Goal: Transaction & Acquisition: Obtain resource

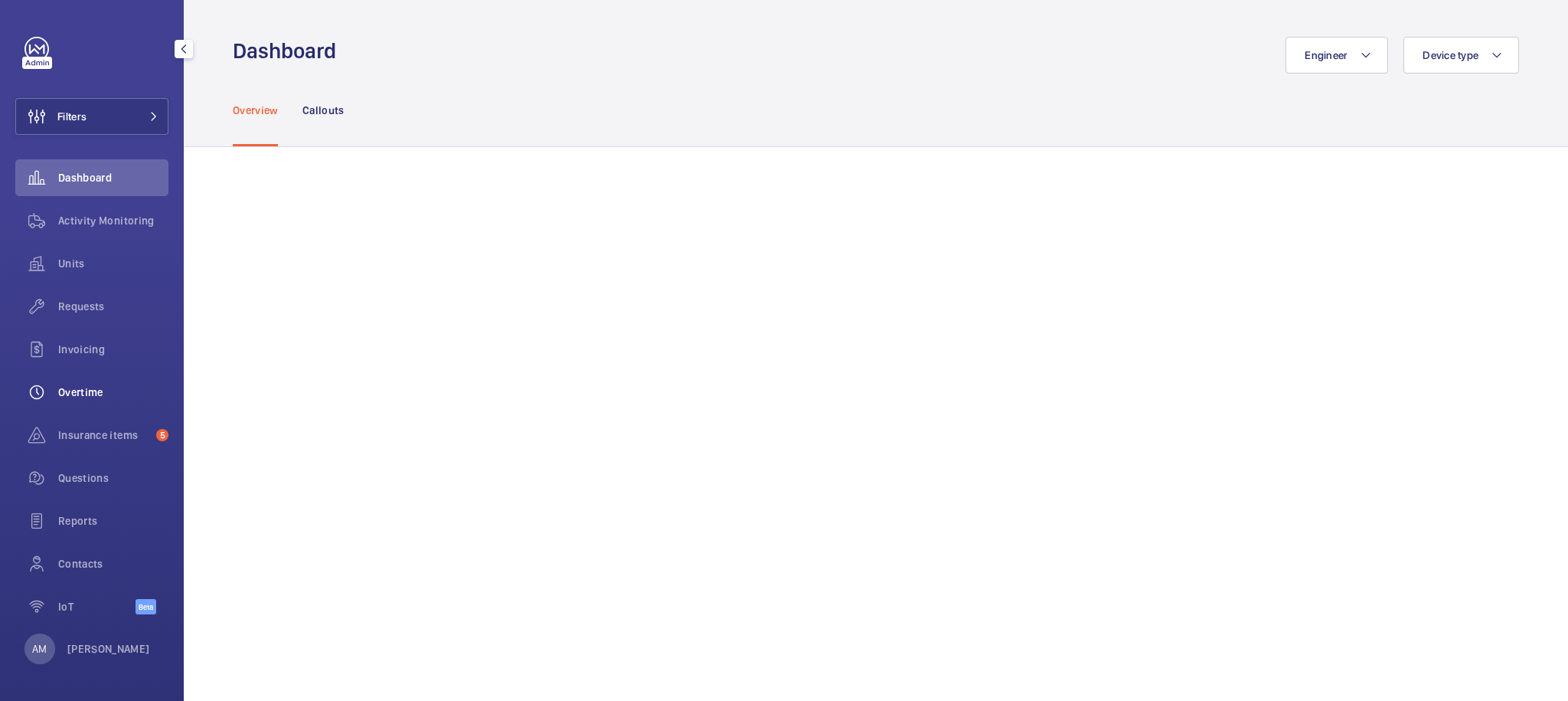
click at [80, 400] on div "Overtime" at bounding box center [92, 392] width 153 height 36
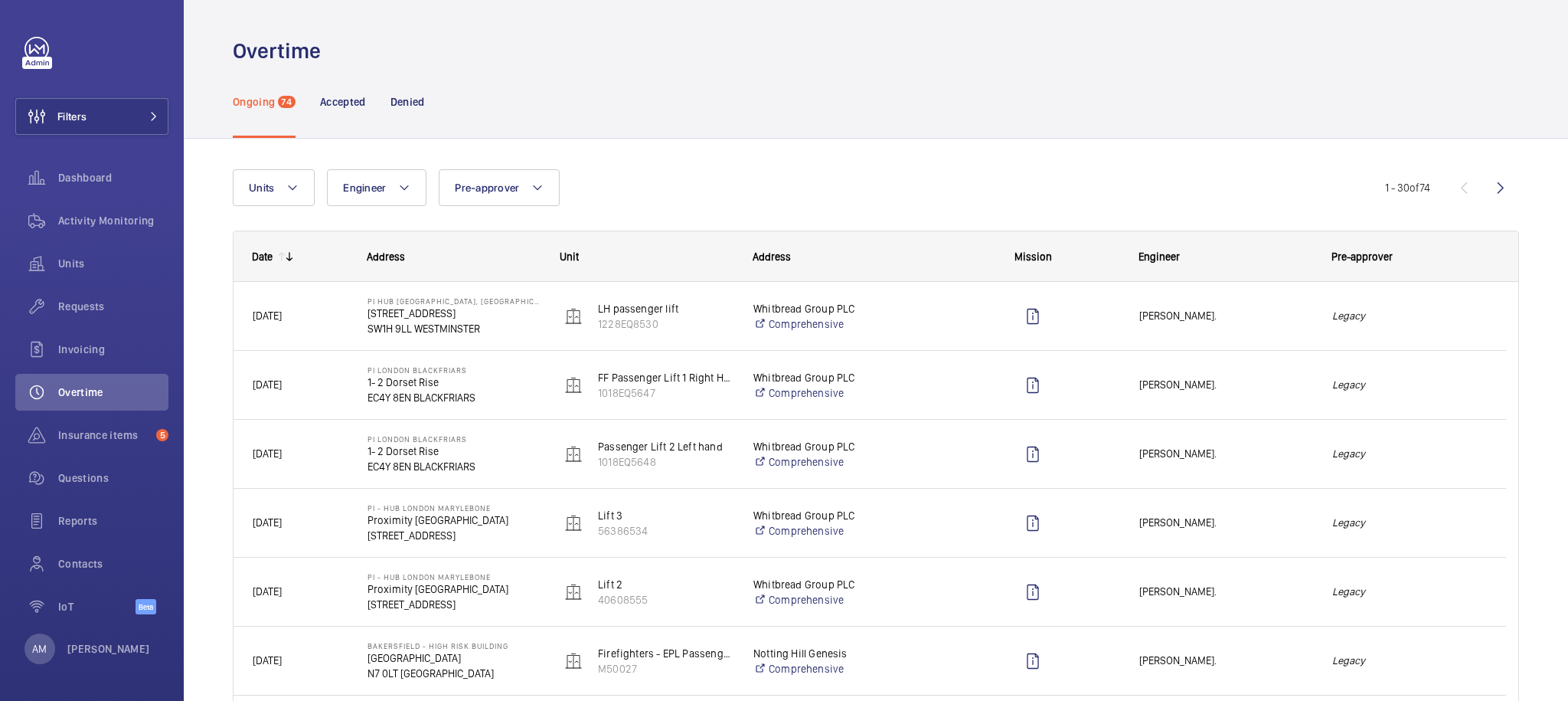
click at [841, 177] on div "Units Engineer Pre-approver More filters Reset all filters" at bounding box center [808, 188] width 1152 height 36
click at [91, 528] on span "Reports" at bounding box center [113, 521] width 110 height 15
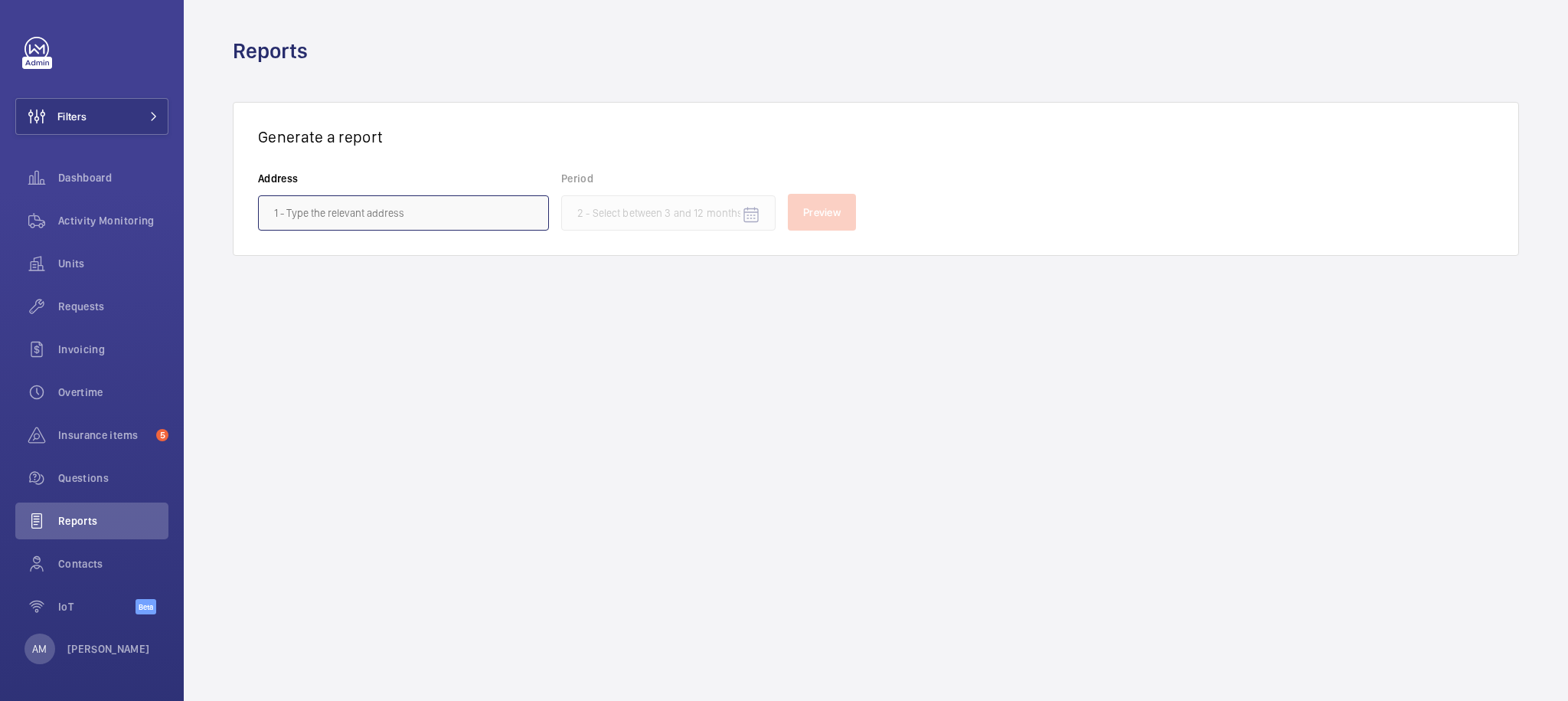
click at [476, 214] on input "text" at bounding box center [403, 213] width 291 height 36
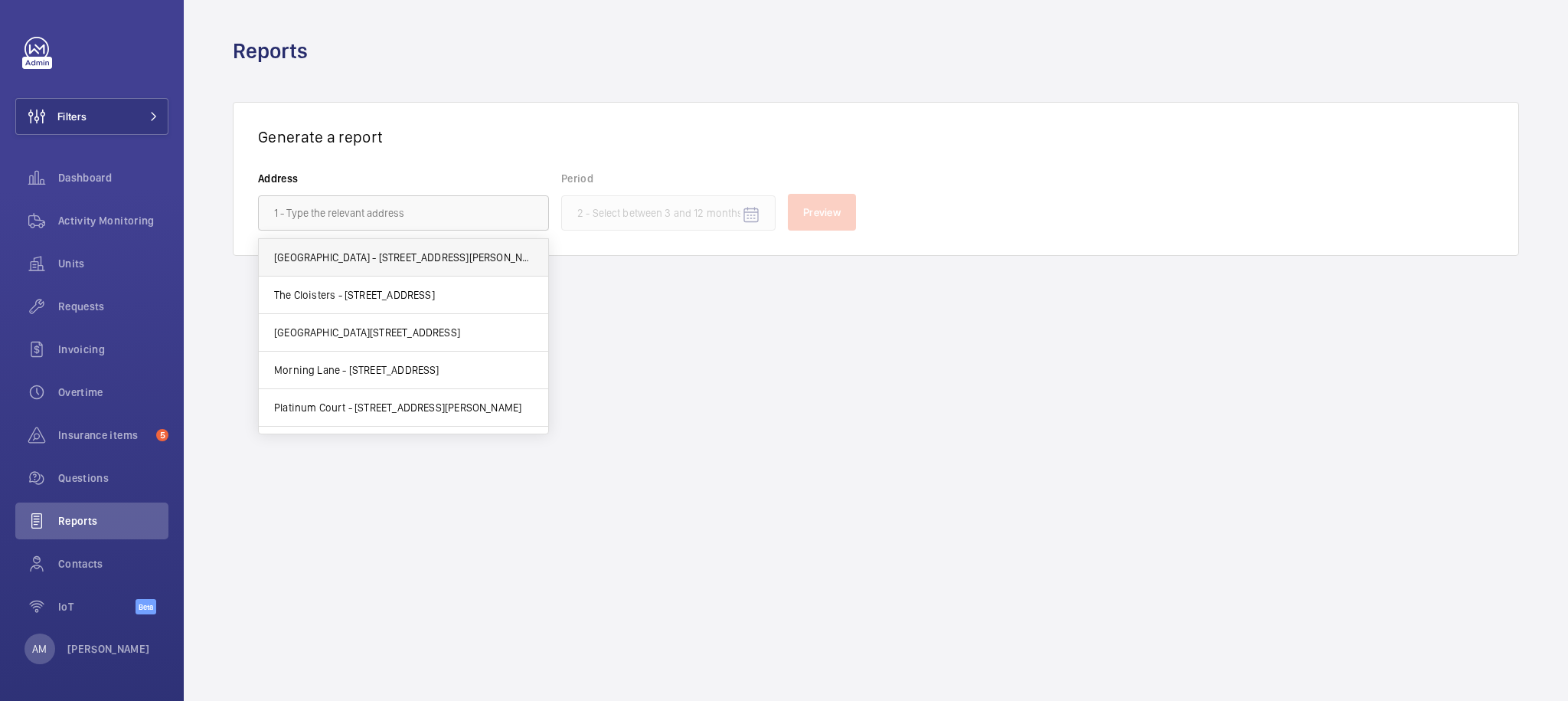
click at [446, 250] on span "Tolworth Towers - 459 Ewell Rd,, SURBITON KT67ET" at bounding box center [403, 257] width 259 height 15
type input "Tolworth Towers - 459 Ewell Rd,, SURBITON KT67ET"
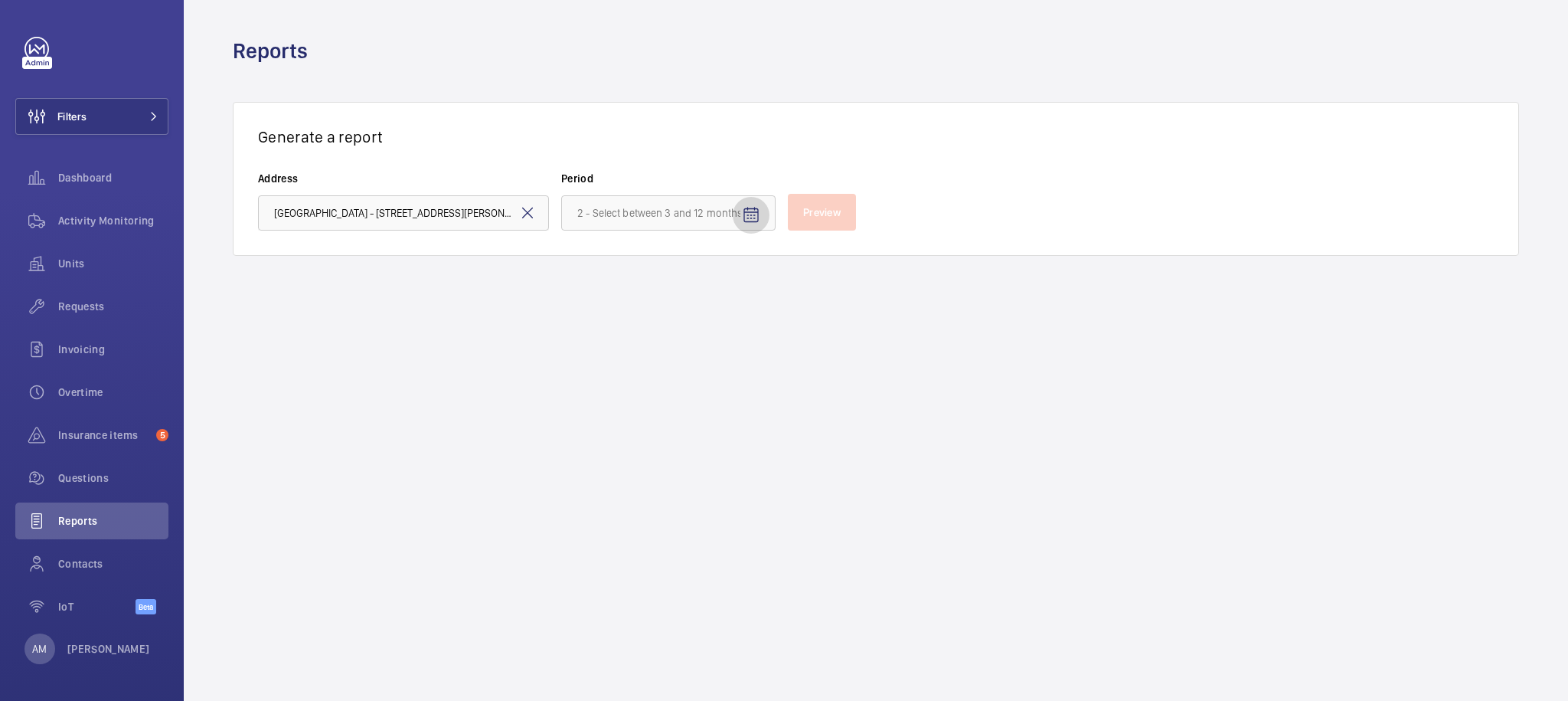
click at [737, 218] on span "Open calendar" at bounding box center [751, 215] width 36 height 36
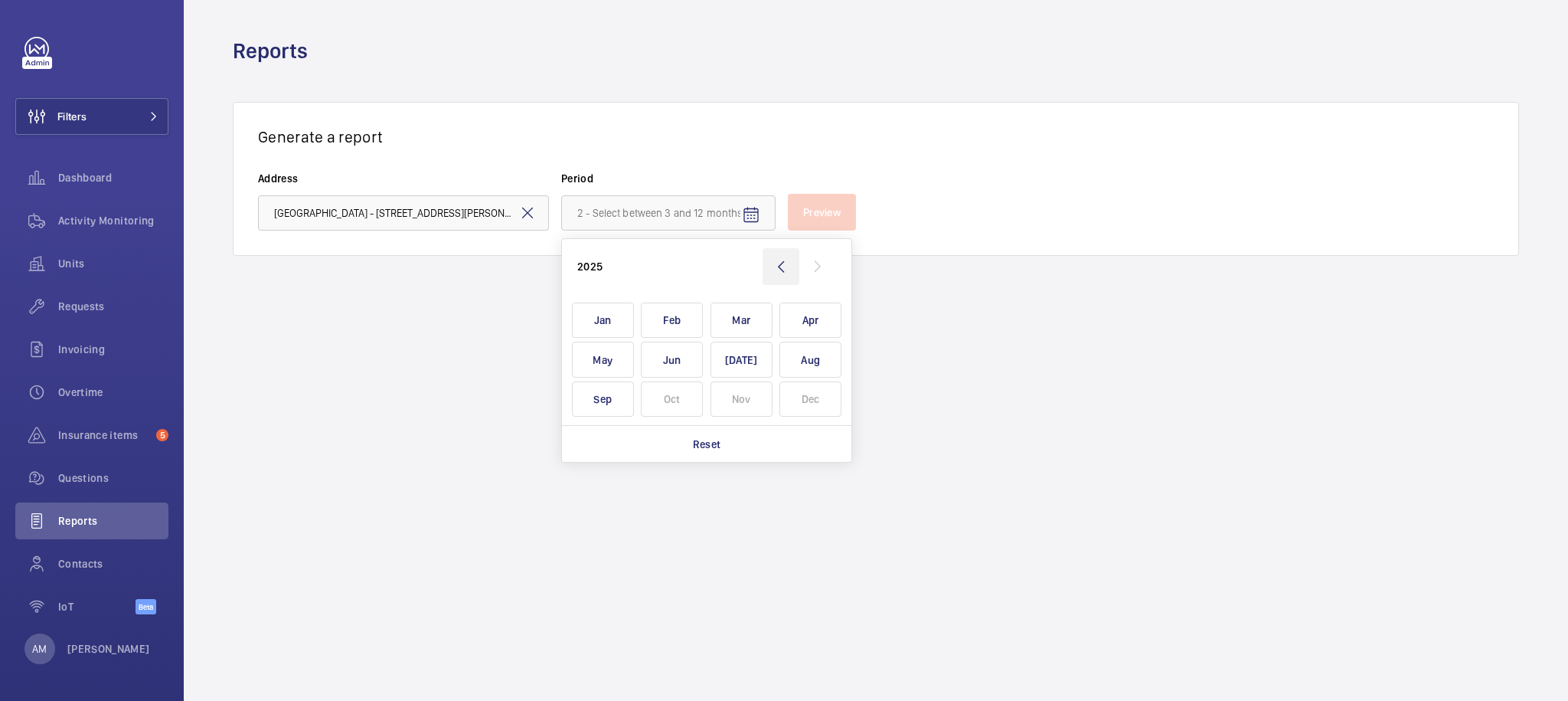
drag, startPoint x: 777, startPoint y: 260, endPoint x: 769, endPoint y: 271, distance: 13.6
click at [778, 260] on wm-front-icon-button at bounding box center [780, 267] width 36 height 36
click at [605, 320] on span "Jan" at bounding box center [603, 320] width 62 height 36
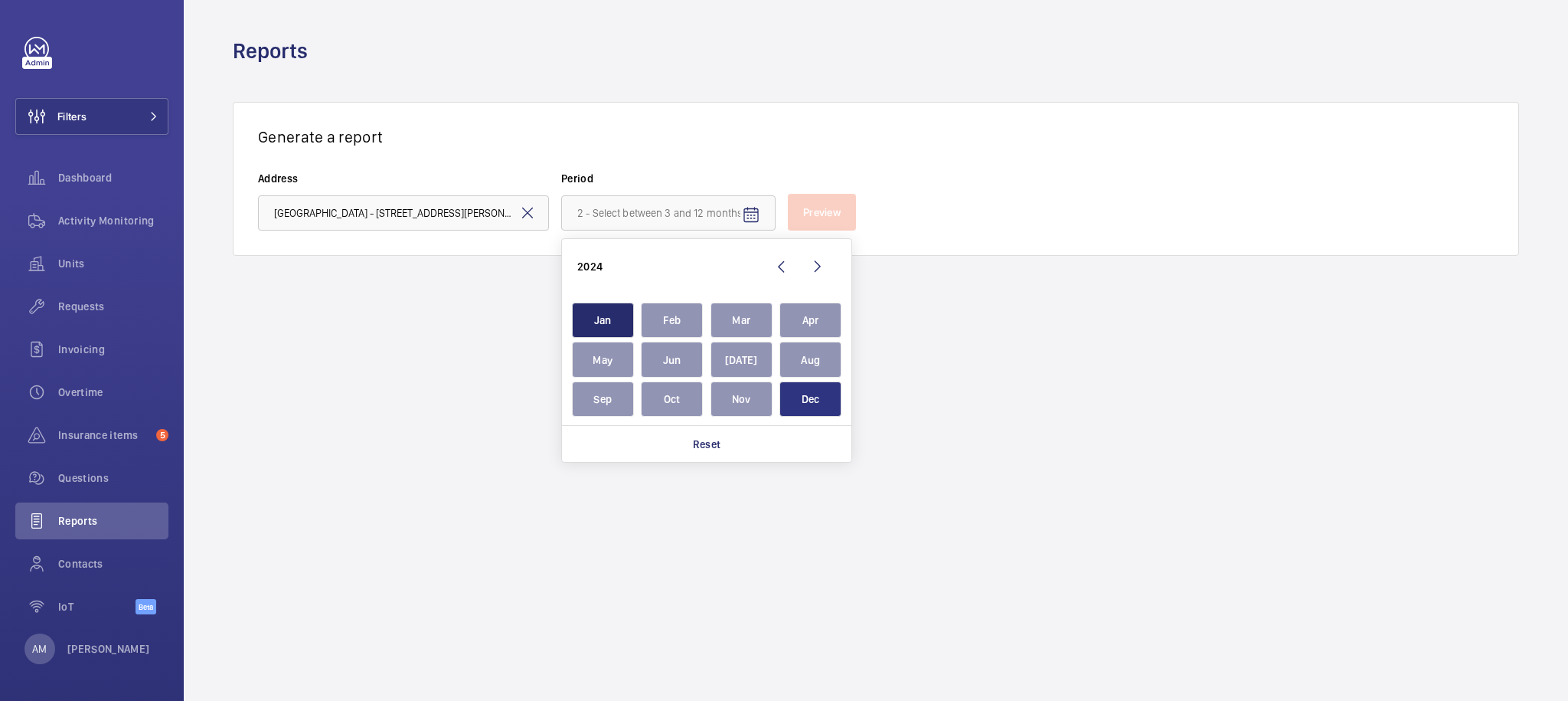
click at [823, 413] on span "Dec" at bounding box center [810, 400] width 62 height 36
type input "[DATE] - [DATE]"
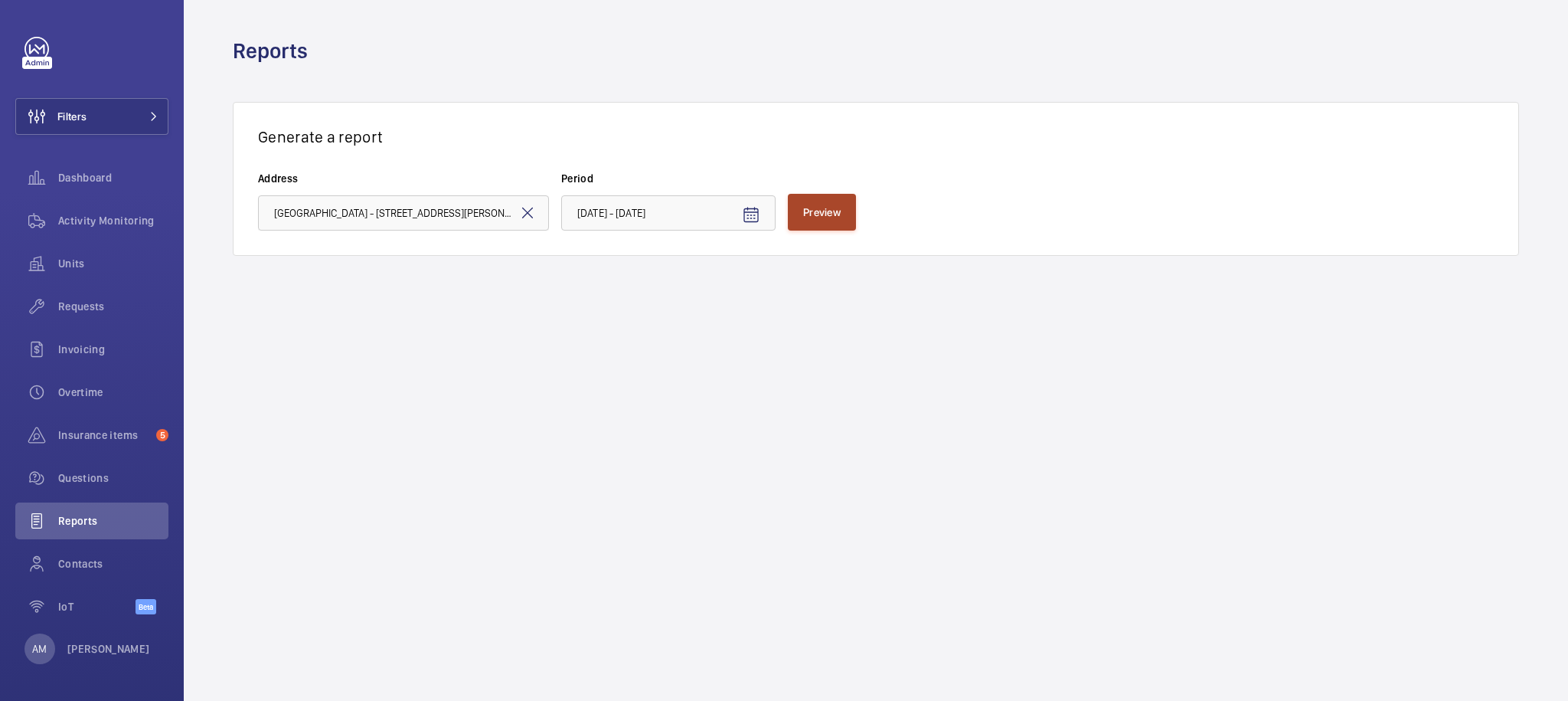
click at [807, 197] on button "Preview" at bounding box center [822, 212] width 68 height 36
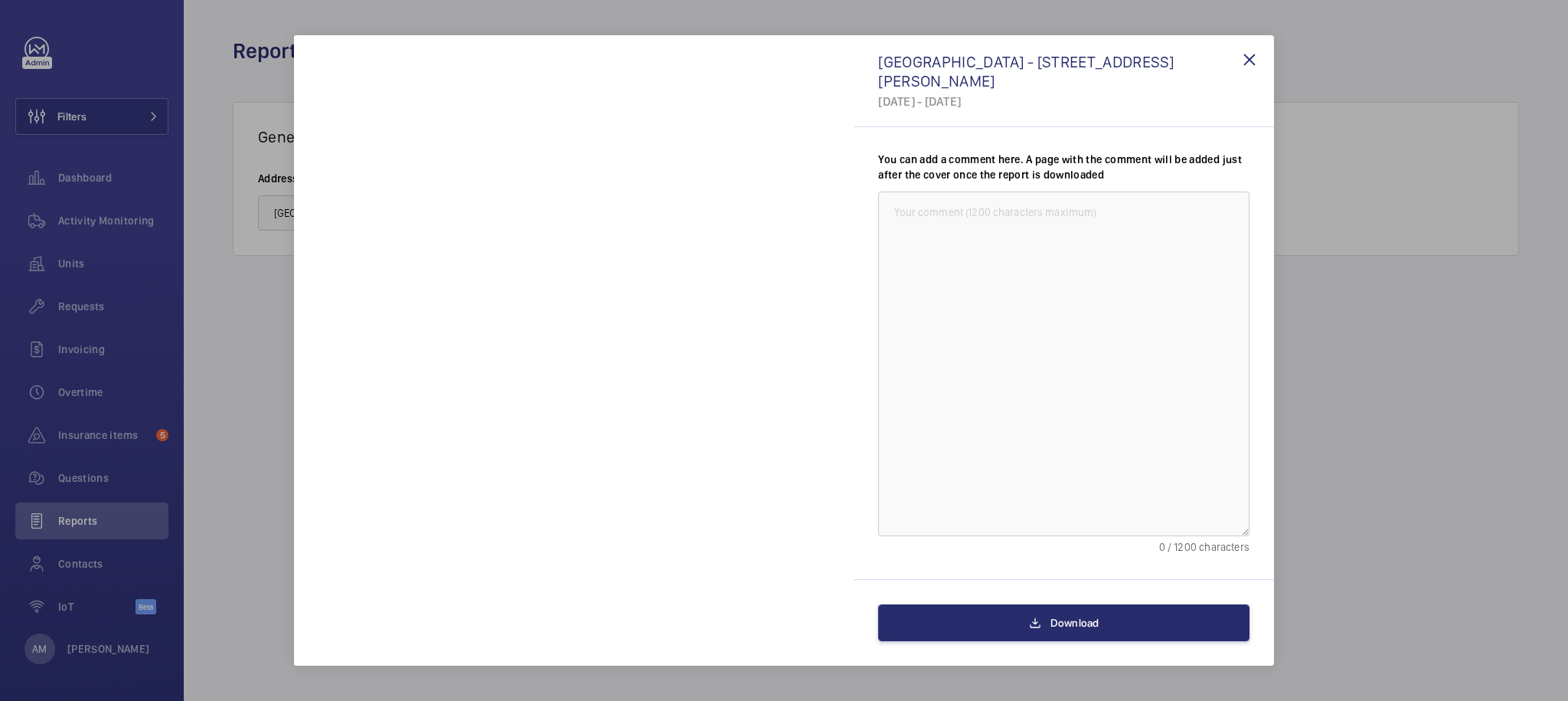
click at [1041, 587] on div "Download" at bounding box center [1064, 622] width 421 height 86
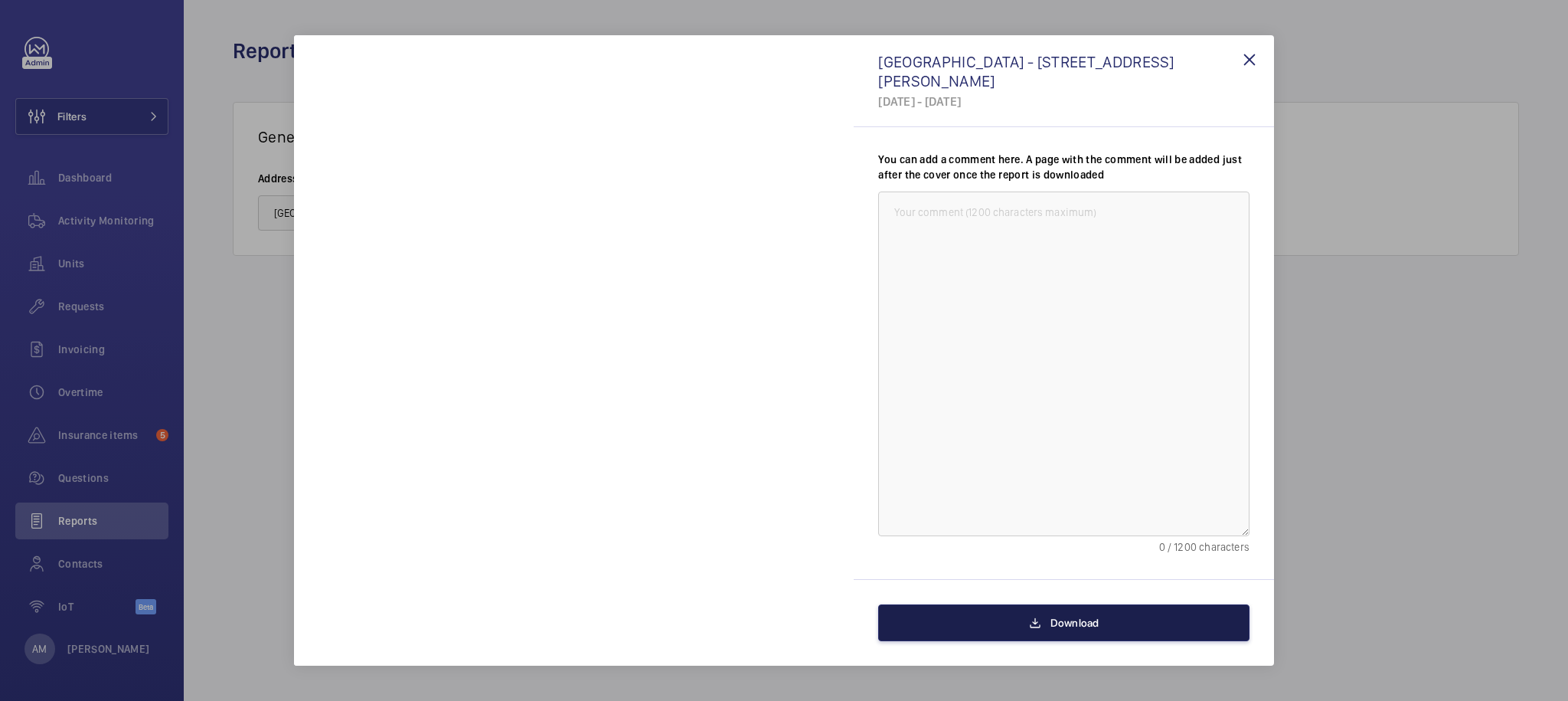
click at [1072, 619] on span "Download" at bounding box center [1075, 622] width 49 height 12
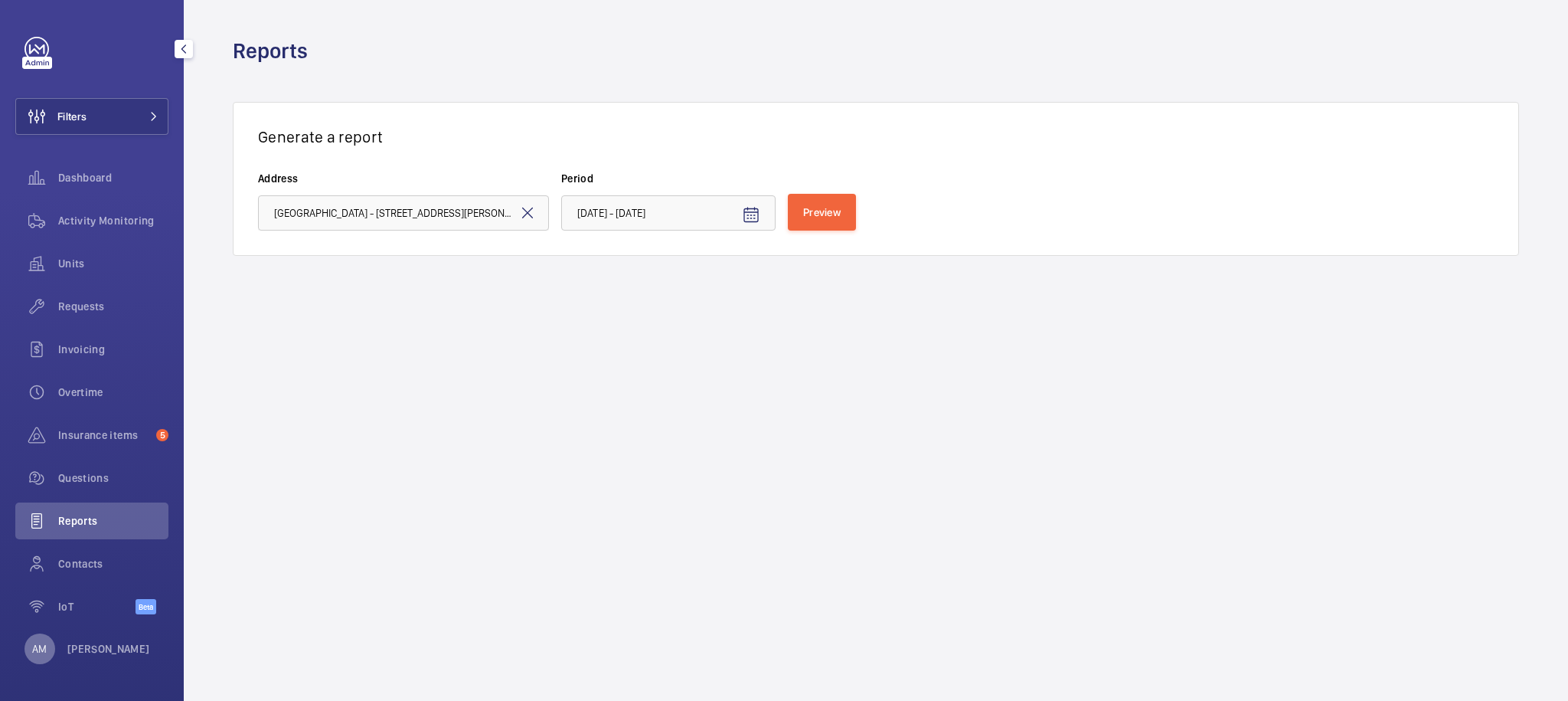
click at [47, 653] on div "AM" at bounding box center [40, 649] width 31 height 31
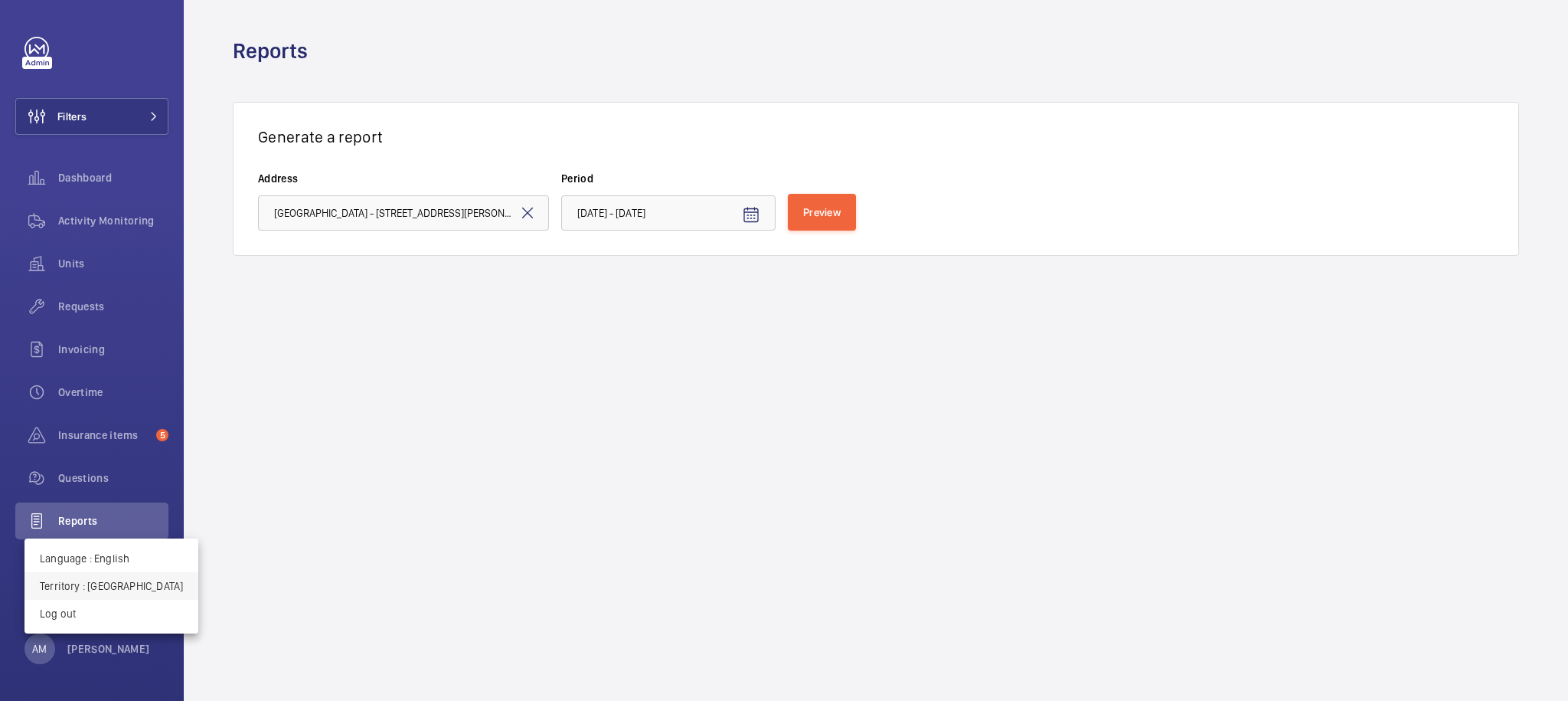
click at [115, 585] on p "Territory : United Kingdom" at bounding box center [111, 585] width 143 height 15
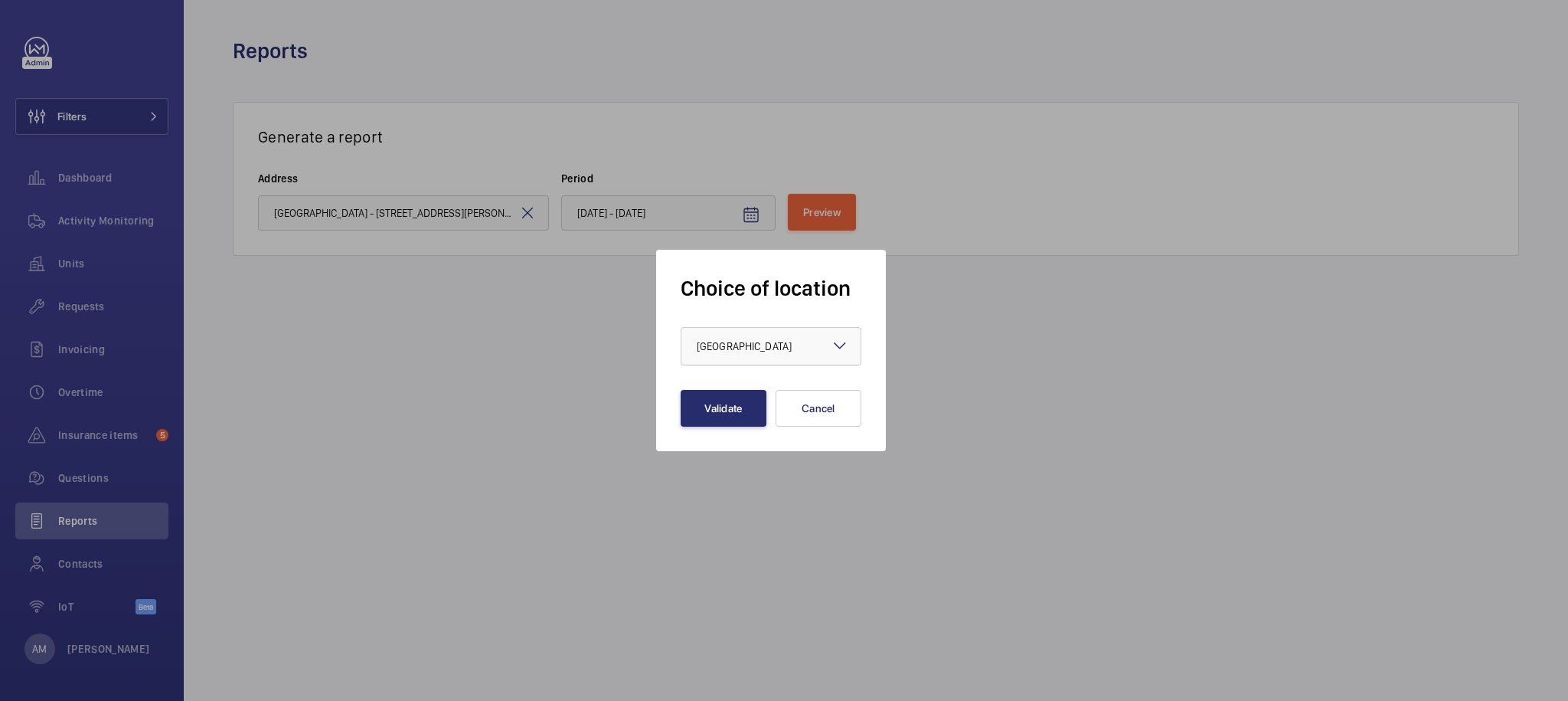
click at [729, 332] on div at bounding box center [771, 346] width 179 height 36
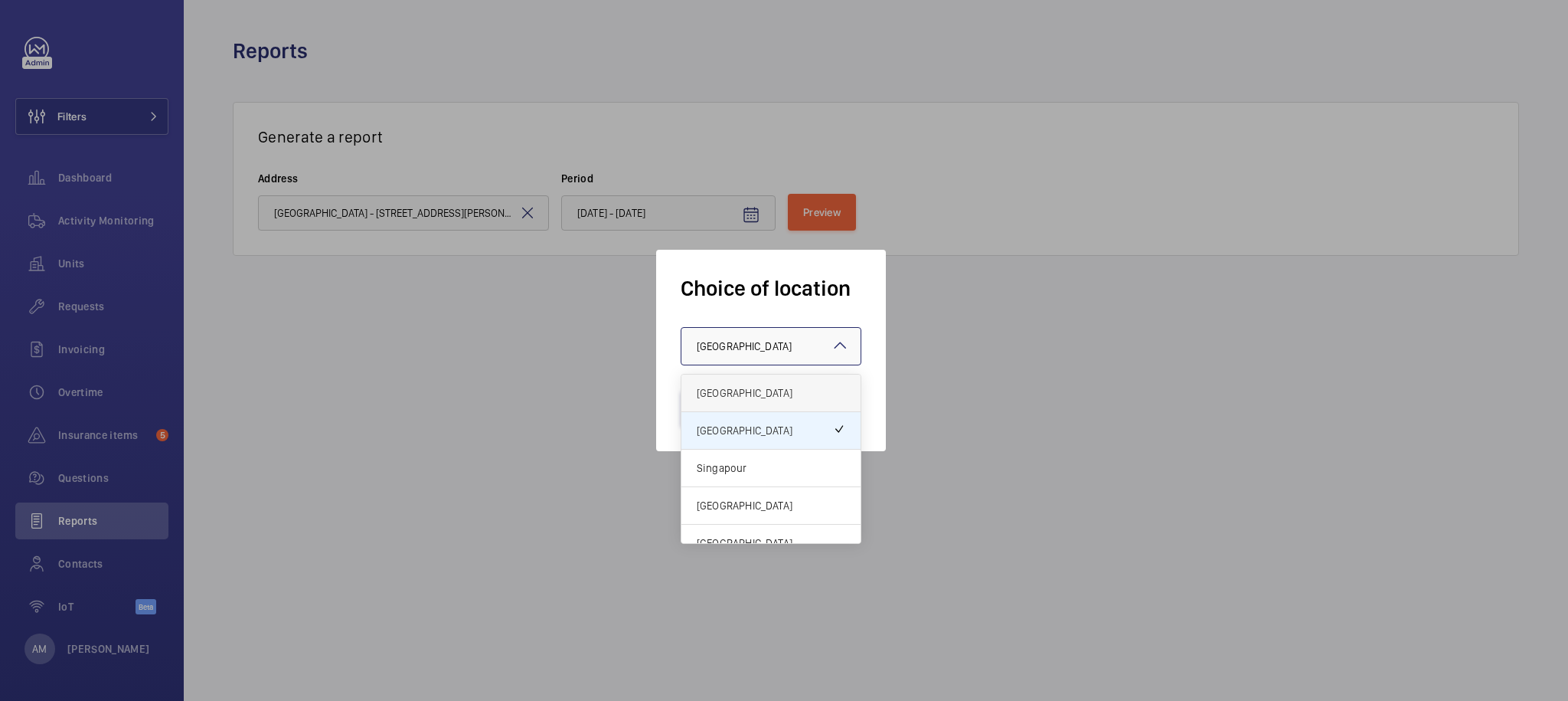
click at [802, 389] on span "[GEOGRAPHIC_DATA]" at bounding box center [771, 392] width 149 height 15
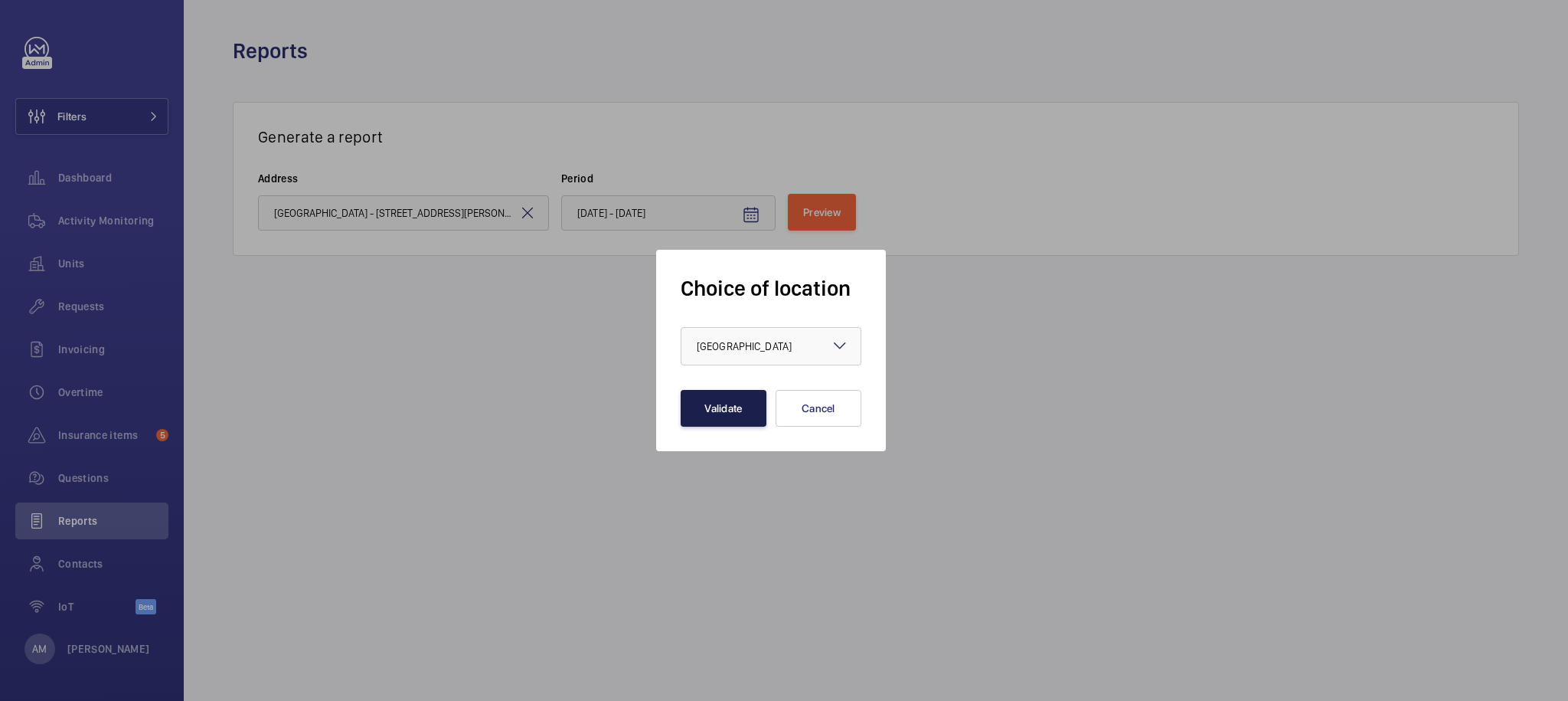
click at [740, 420] on button "Validate" at bounding box center [724, 408] width 85 height 36
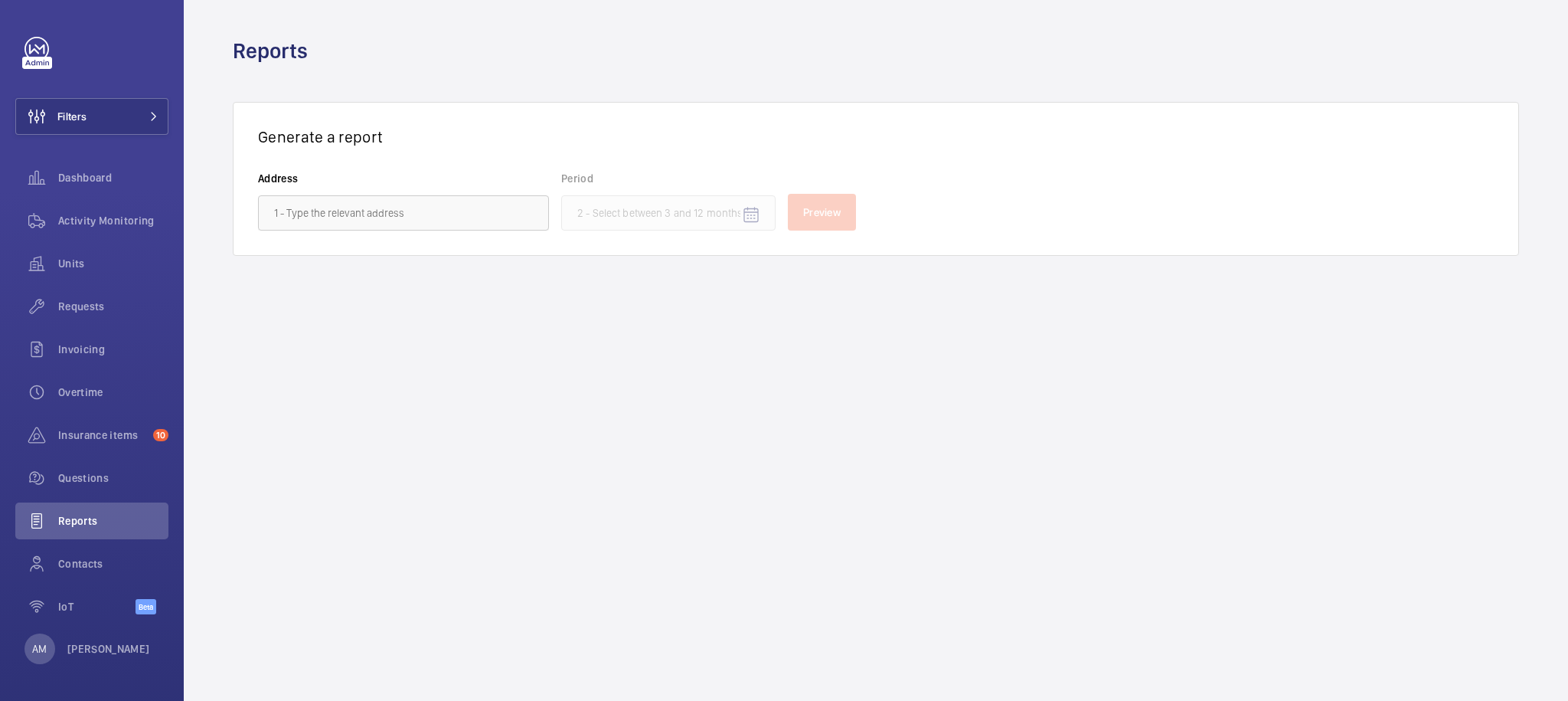
click at [443, 230] on div "Generate a report Address Period Preview" at bounding box center [875, 179] width 1287 height 154
click at [440, 211] on input "text" at bounding box center [403, 213] width 291 height 36
click at [365, 253] on span "[STREET_ADDRESS]" at bounding box center [319, 257] width 90 height 15
type input "[STREET_ADDRESS]"
click at [742, 209] on mat-icon "Open calendar" at bounding box center [750, 214] width 18 height 18
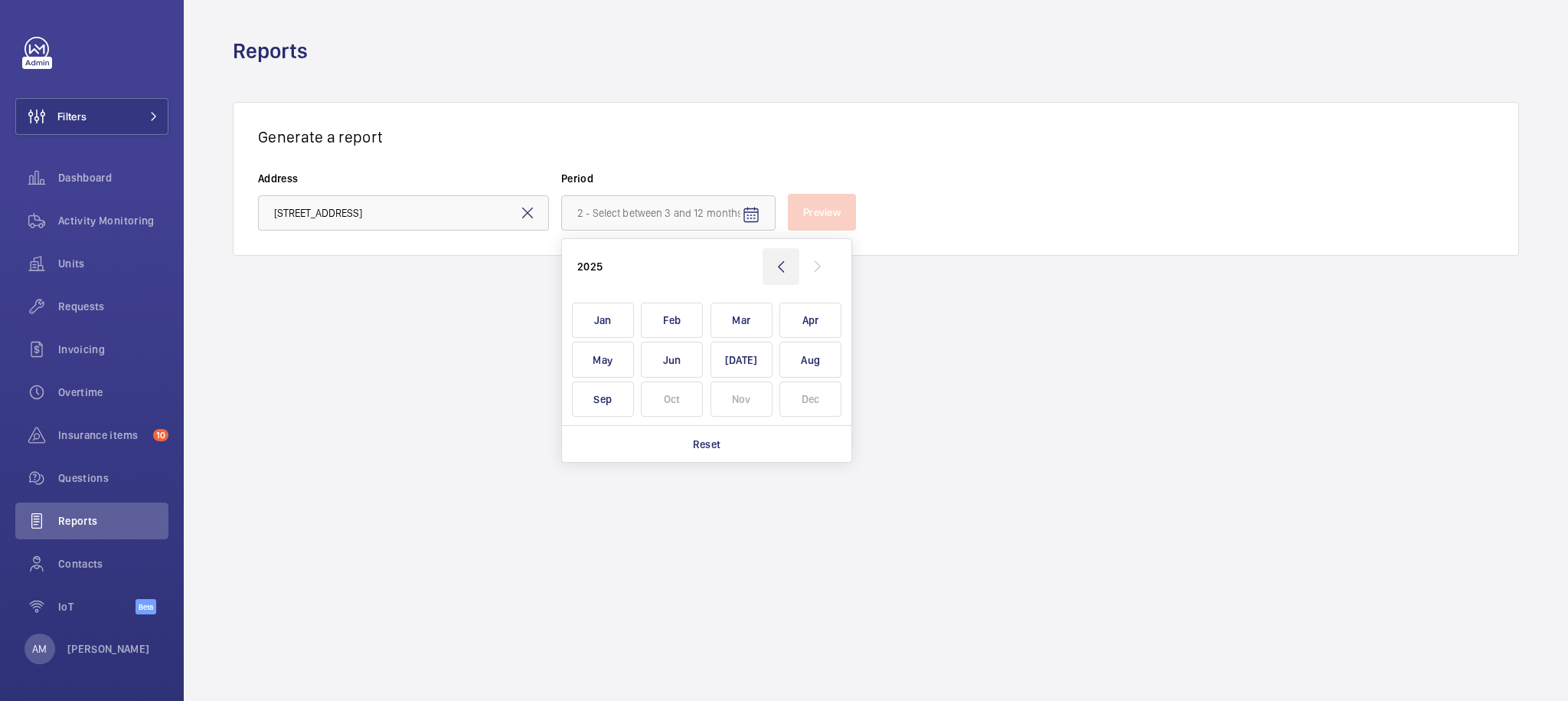
click at [773, 270] on wm-front-icon-button at bounding box center [780, 267] width 36 height 36
drag, startPoint x: 623, startPoint y: 319, endPoint x: 663, endPoint y: 323, distance: 40.2
click at [623, 318] on span "Jan" at bounding box center [603, 320] width 62 height 36
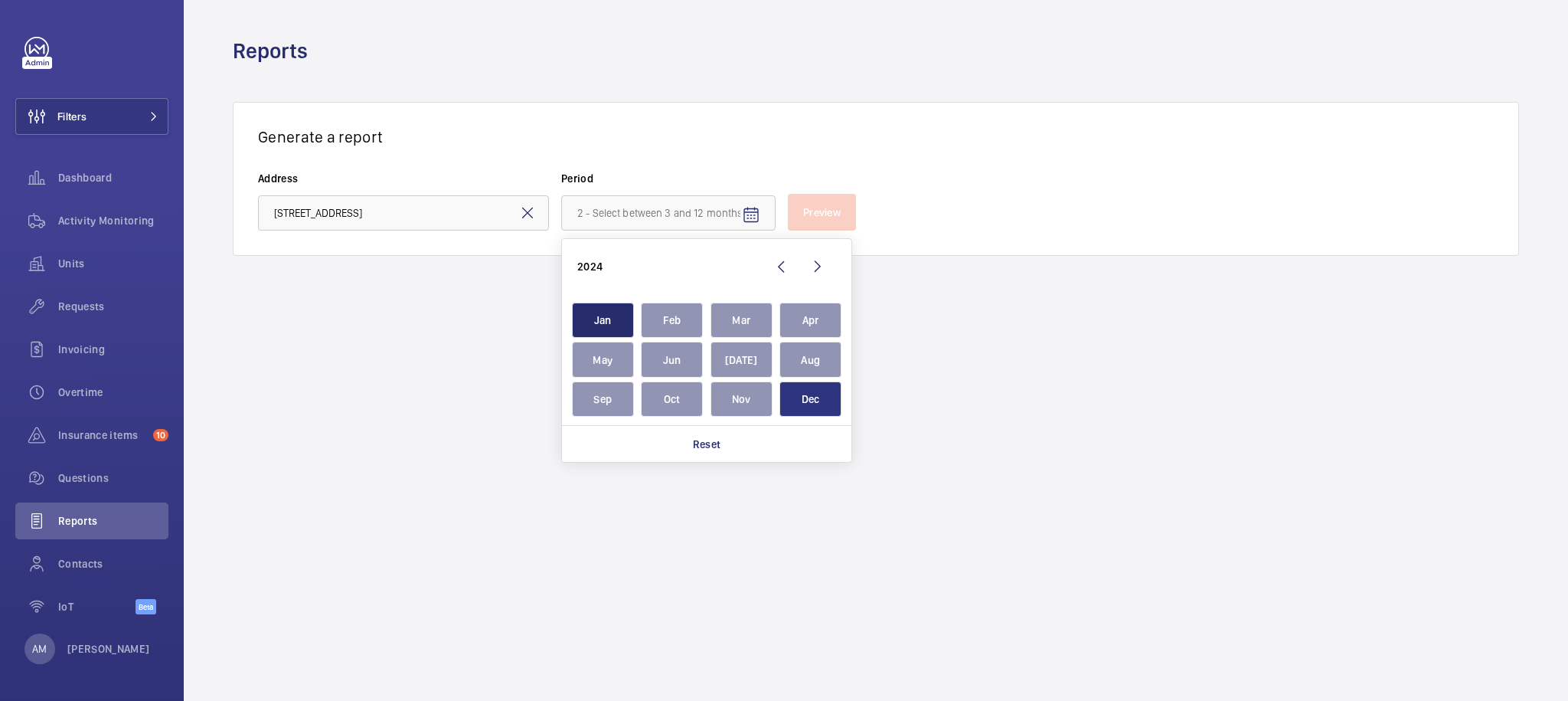
click at [824, 404] on span "Dec" at bounding box center [810, 400] width 62 height 36
type input "[DATE] - [DATE]"
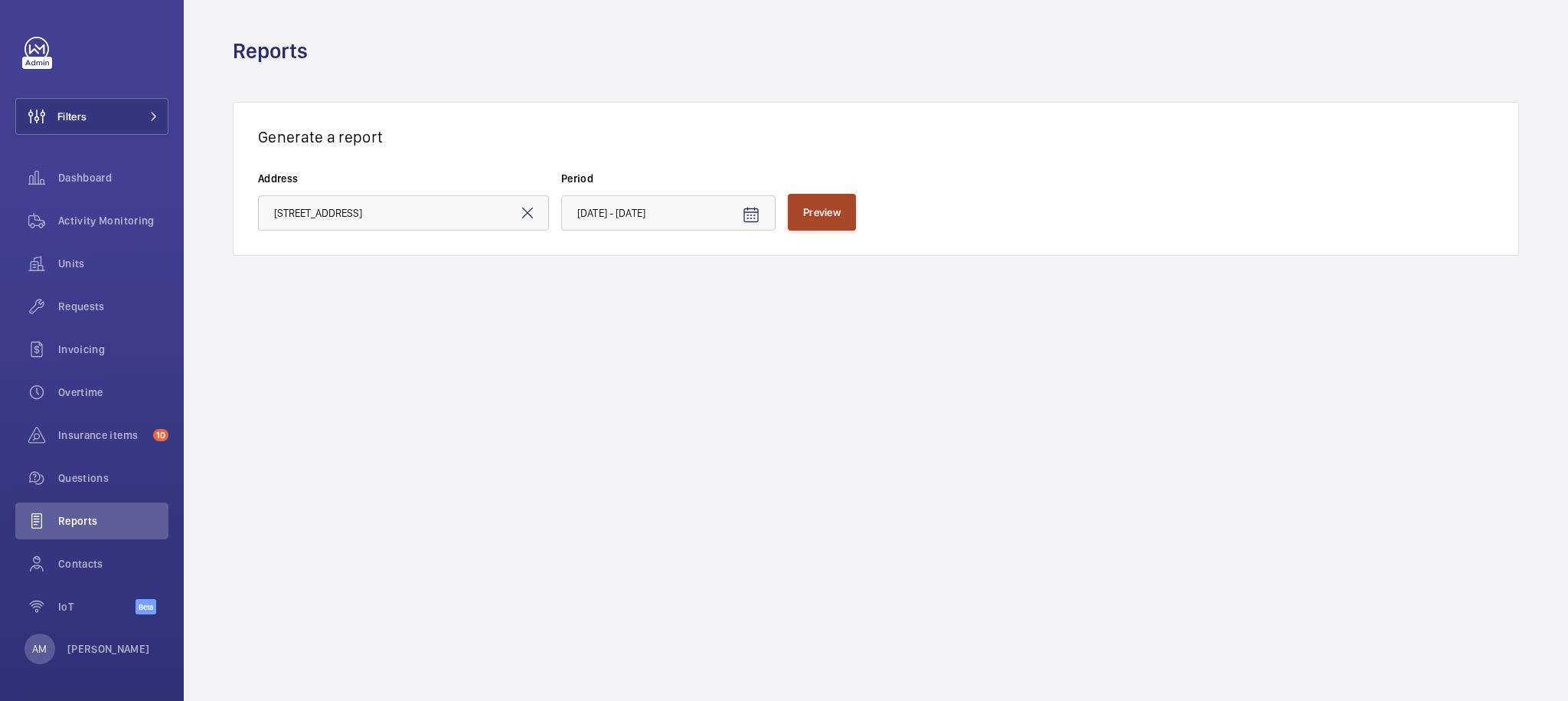
click at [823, 222] on button "Preview" at bounding box center [822, 212] width 68 height 36
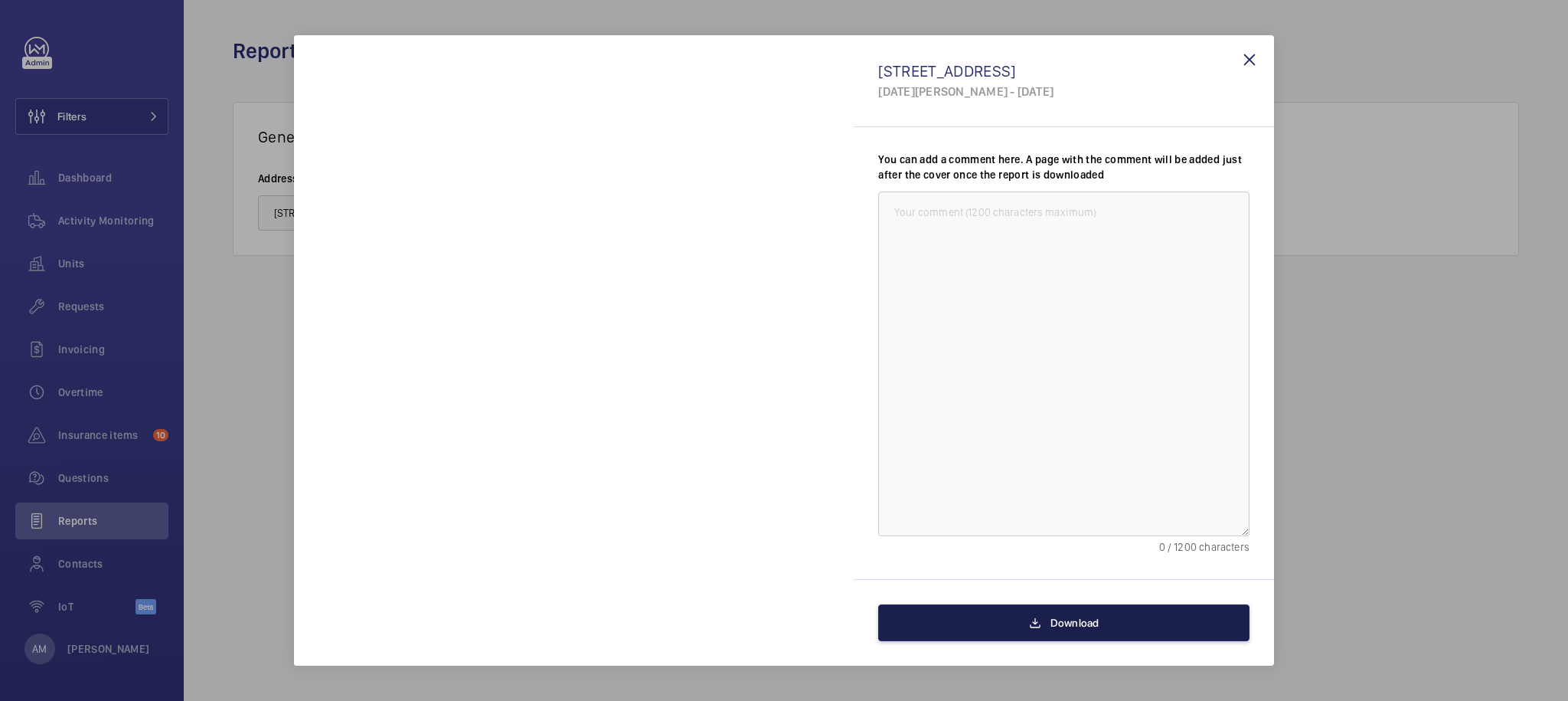
click at [1050, 613] on button "Download" at bounding box center [1064, 623] width 372 height 36
